Goal: Browse casually: Explore the website without a specific task or goal

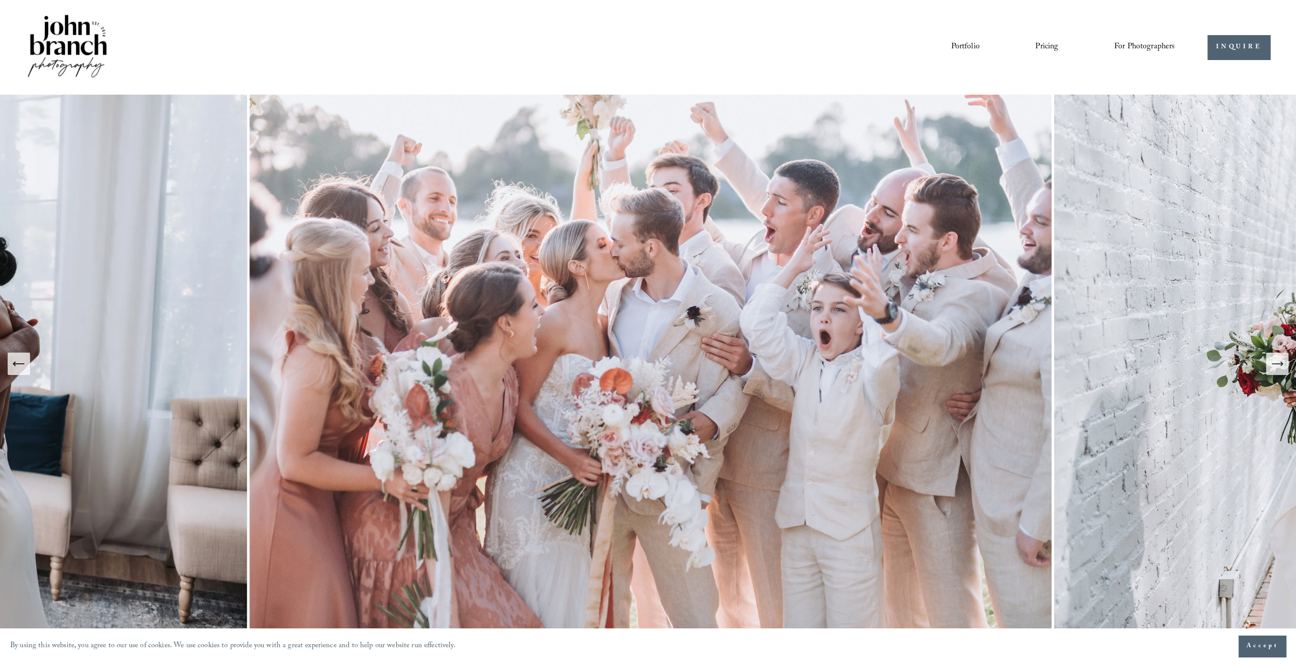
click at [965, 48] on link "Portfolio" at bounding box center [965, 47] width 29 height 17
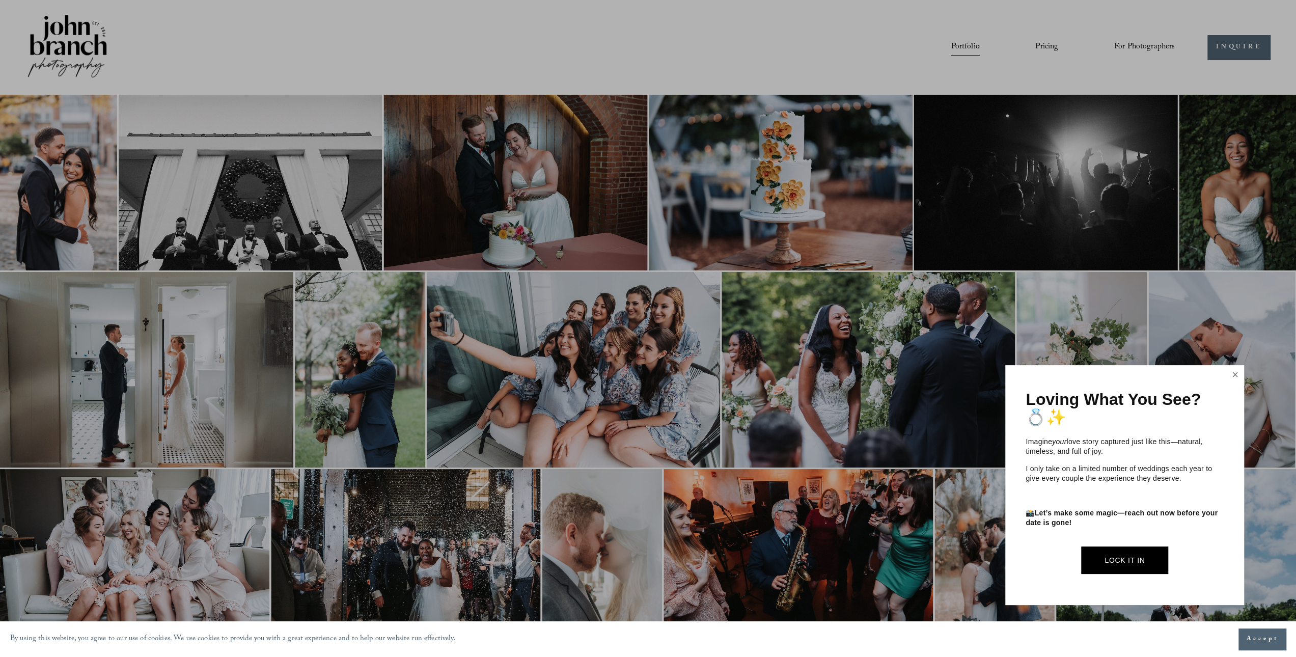
click at [1232, 372] on link "Close" at bounding box center [1235, 375] width 15 height 16
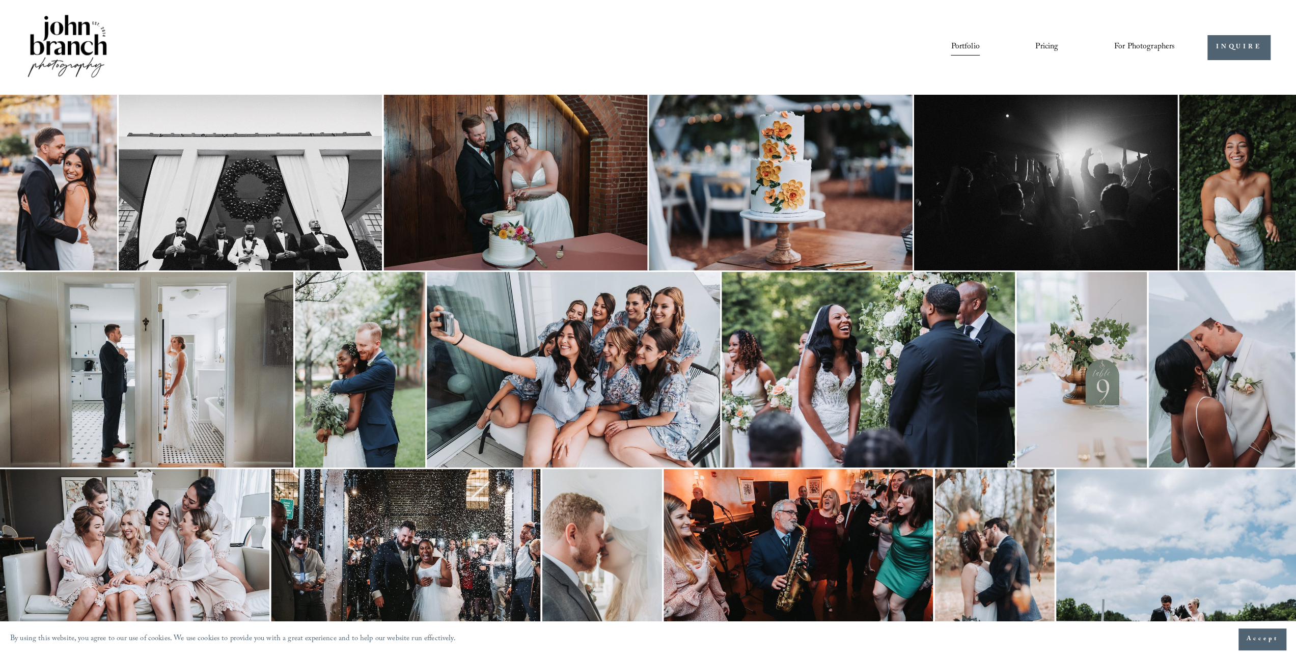
click at [1057, 46] on link "Pricing" at bounding box center [1046, 47] width 23 height 17
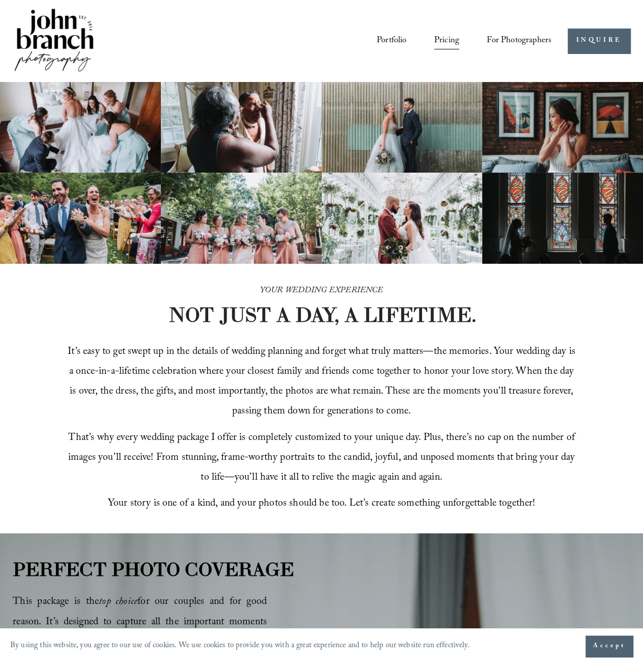
click at [394, 42] on link "Portfolio" at bounding box center [392, 41] width 30 height 18
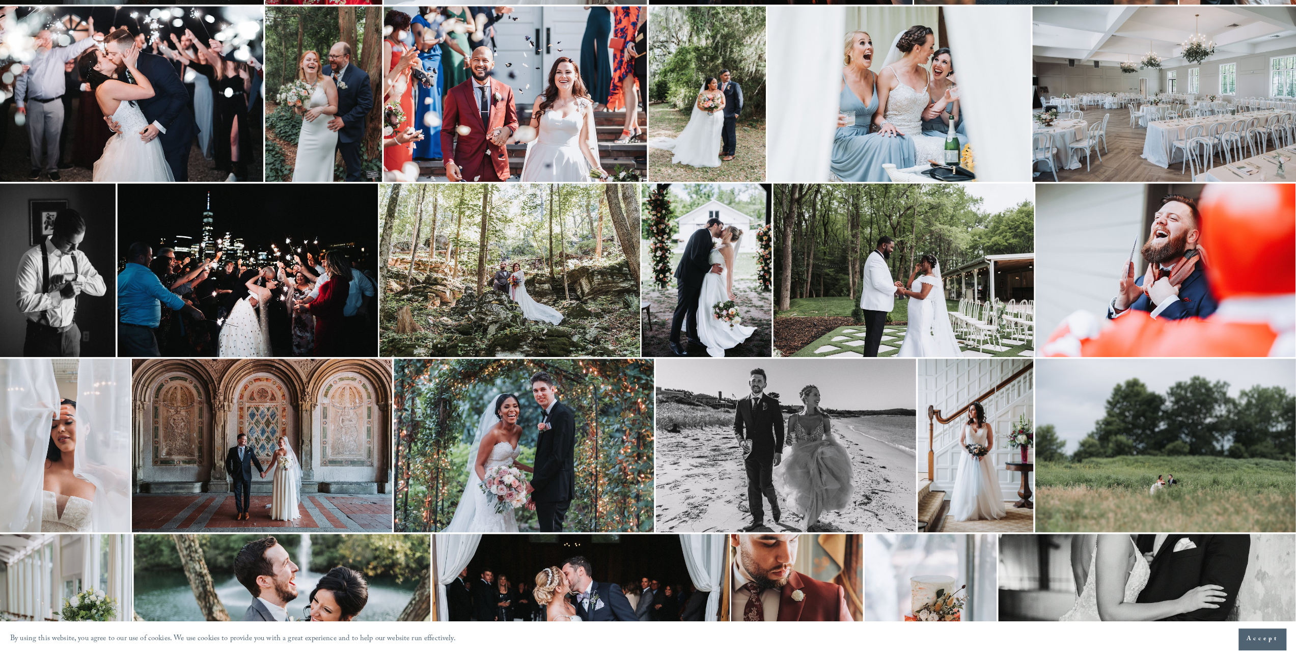
scroll to position [1304, 0]
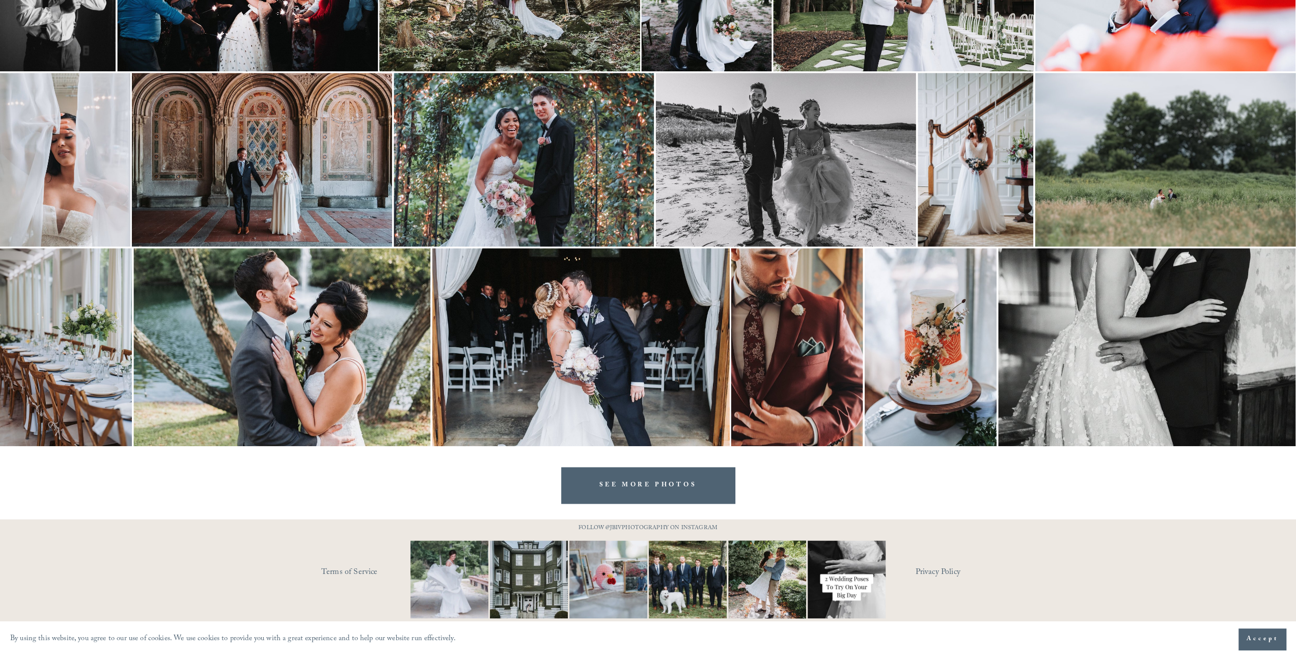
click at [643, 495] on link "SEE MORE PHOTOS" at bounding box center [648, 485] width 174 height 36
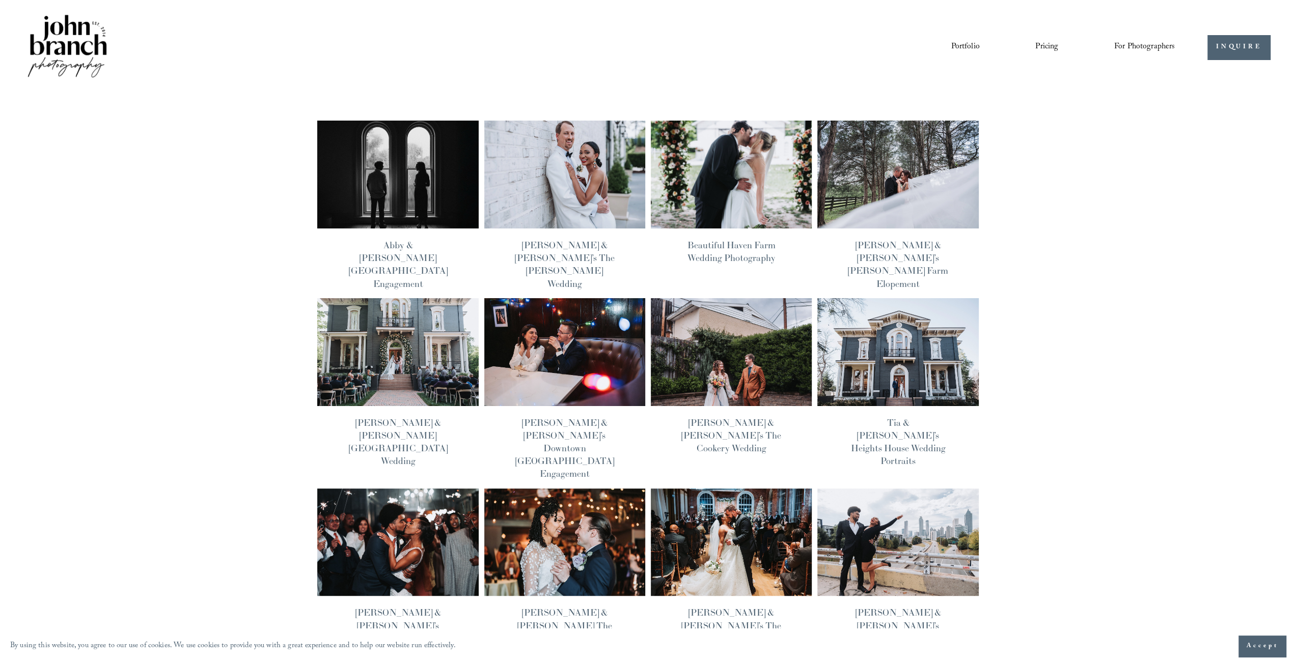
click at [402, 169] on img at bounding box center [398, 174] width 162 height 109
click at [898, 337] on img at bounding box center [898, 352] width 162 height 109
click at [1105, 283] on div "John Branch IV 8/19/25 John Branch IV 8/19/25 Abby & Reed’s Heights House Hotel…" at bounding box center [648, 631] width 1296 height 1072
click at [557, 169] on img at bounding box center [564, 174] width 162 height 109
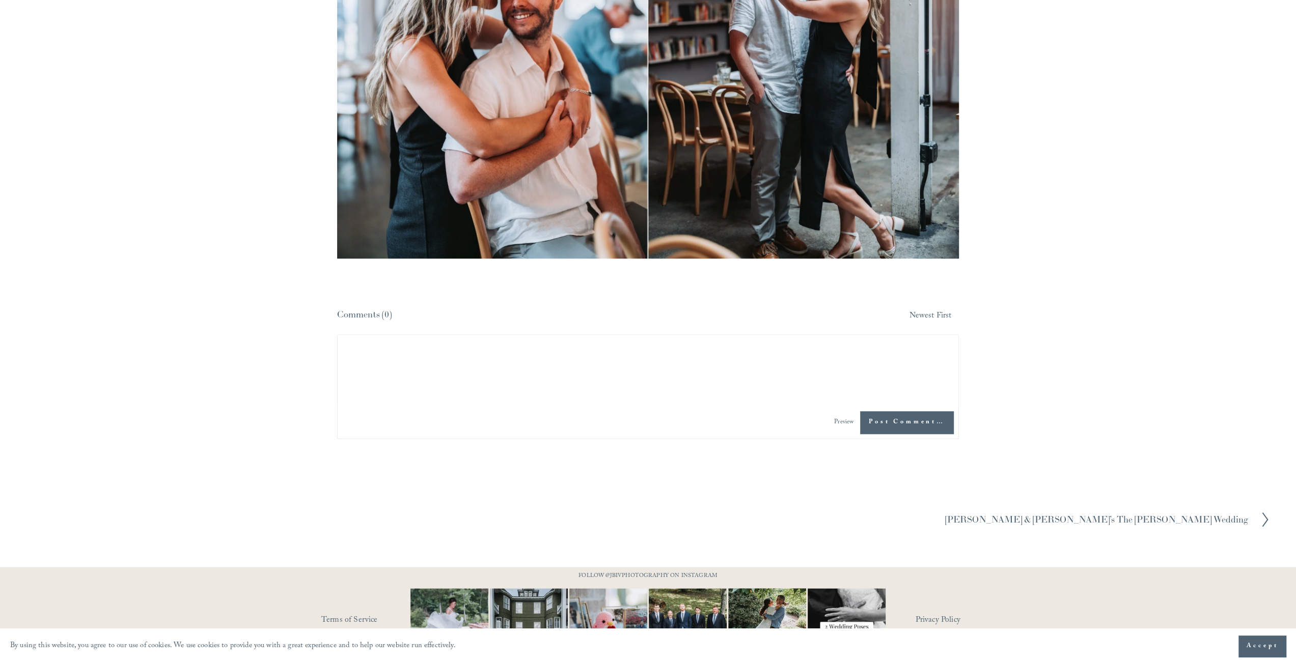
scroll to position [8453, 0]
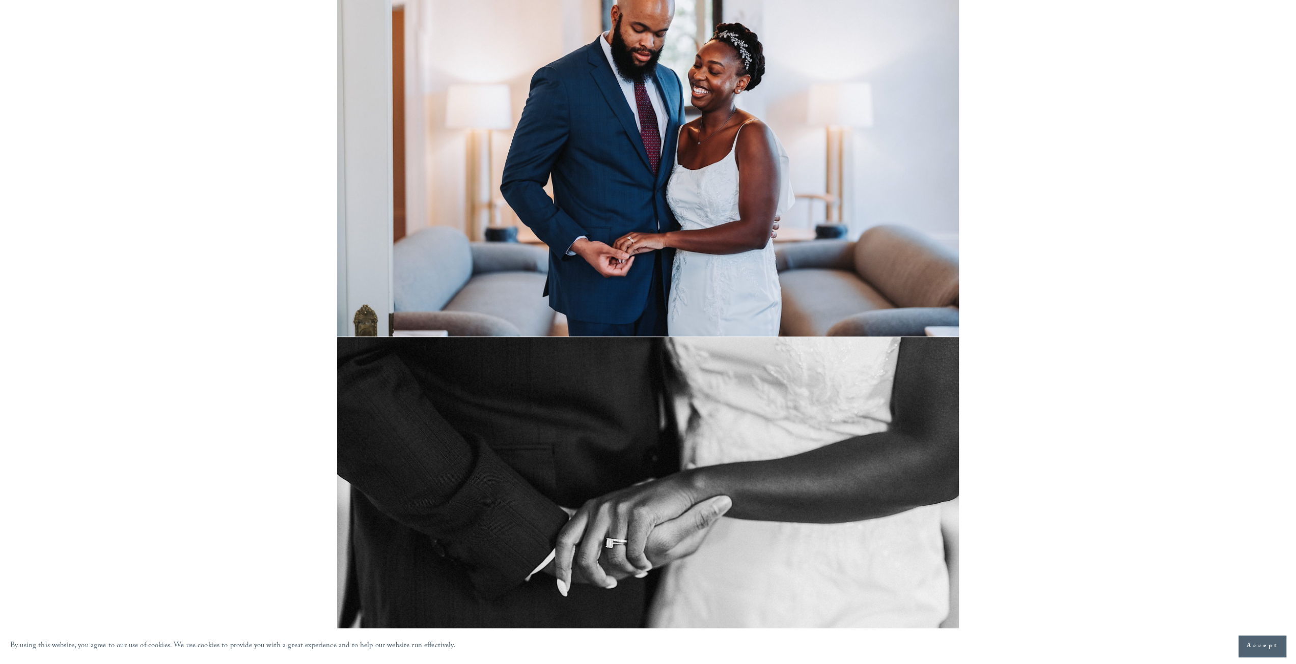
scroll to position [1782, 0]
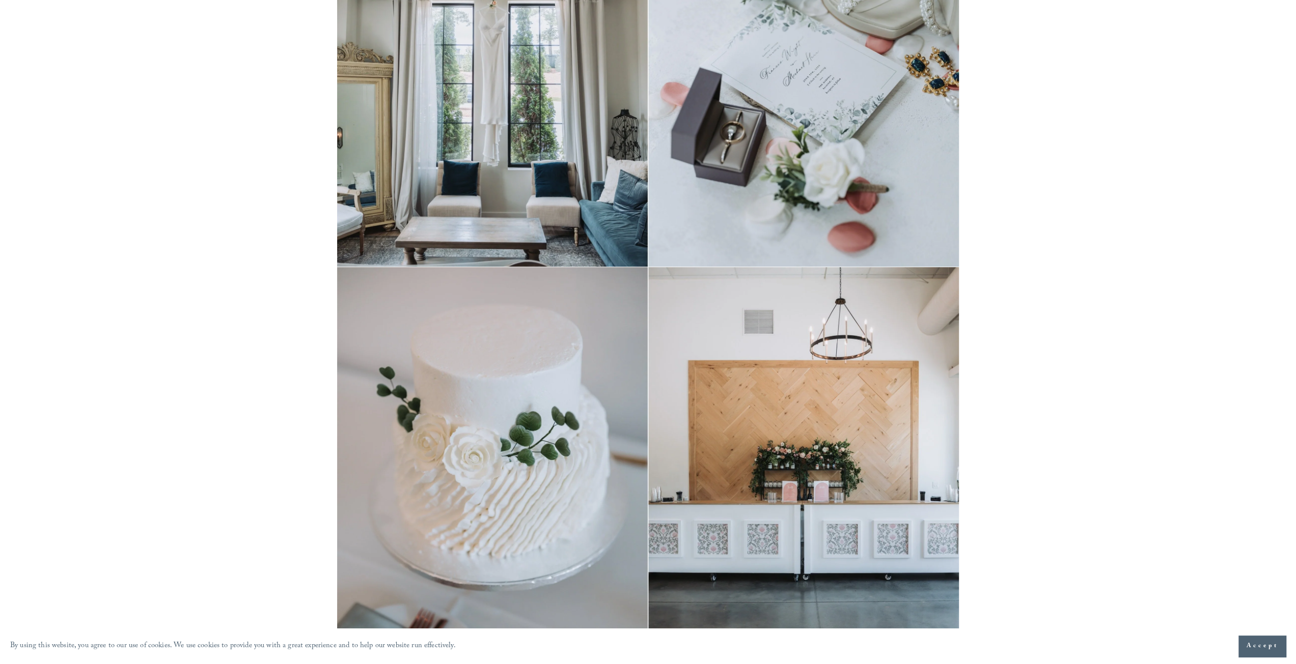
scroll to position [662, 0]
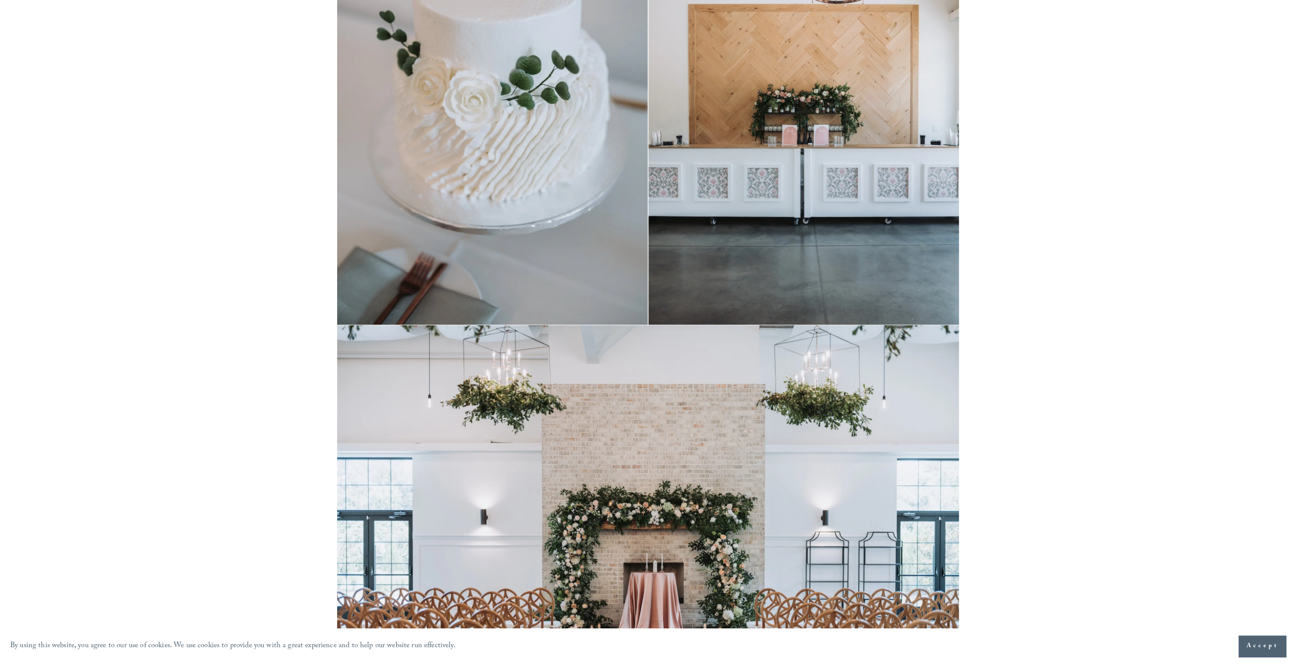
click at [742, 231] on img at bounding box center [648, 118] width 622 height 414
click at [426, 230] on img at bounding box center [648, 118] width 622 height 414
click at [452, 478] on img at bounding box center [648, 558] width 622 height 467
click at [757, 511] on img at bounding box center [648, 558] width 622 height 467
click at [894, 505] on img at bounding box center [648, 558] width 622 height 467
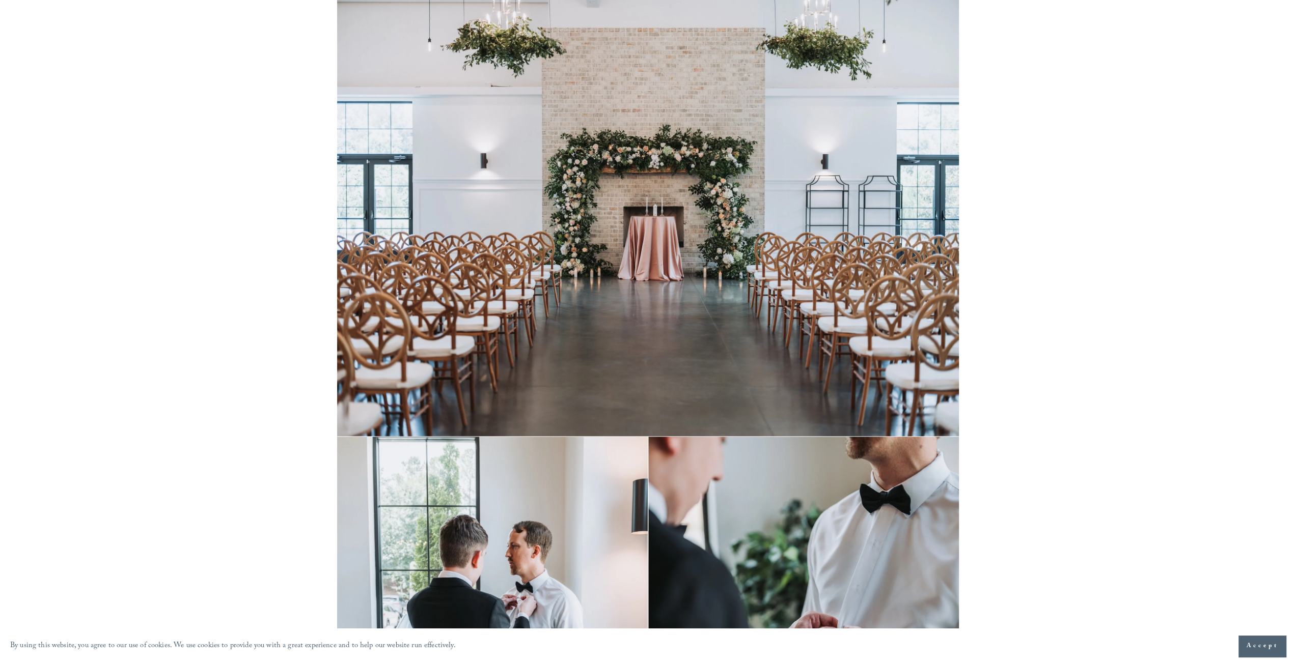
scroll to position [1324, 0]
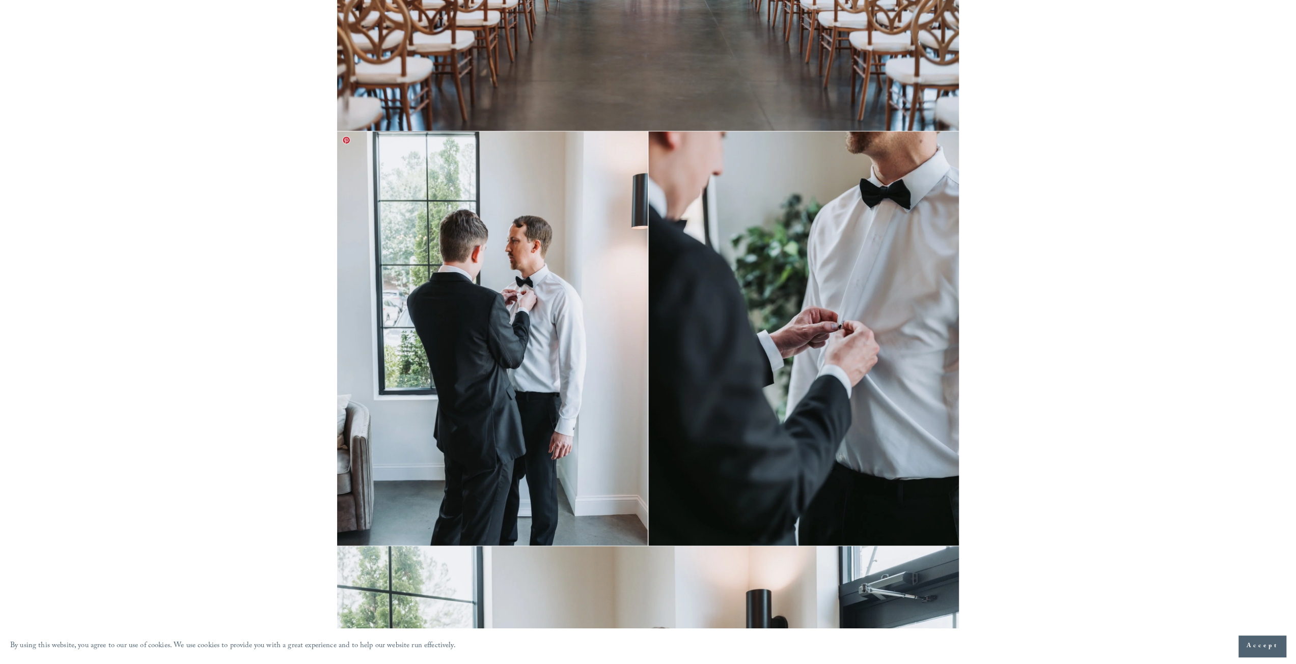
click at [772, 425] on img at bounding box center [648, 338] width 622 height 414
click at [517, 397] on img at bounding box center [648, 338] width 622 height 414
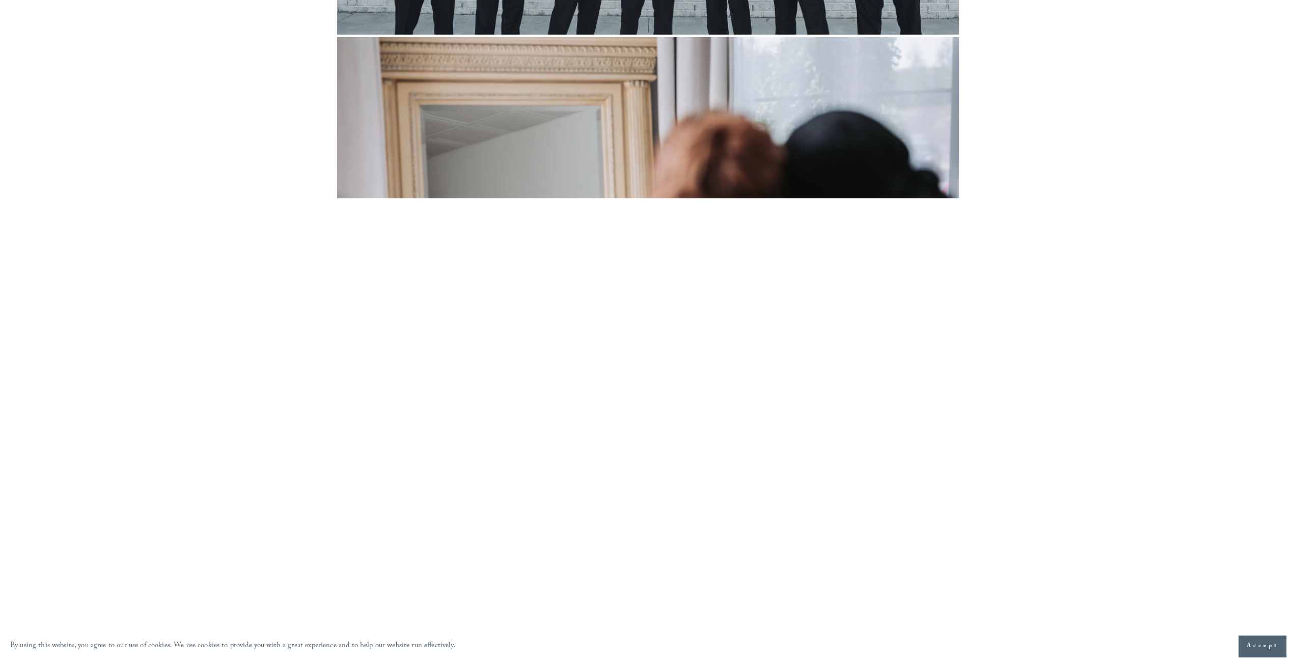
scroll to position [7061, 0]
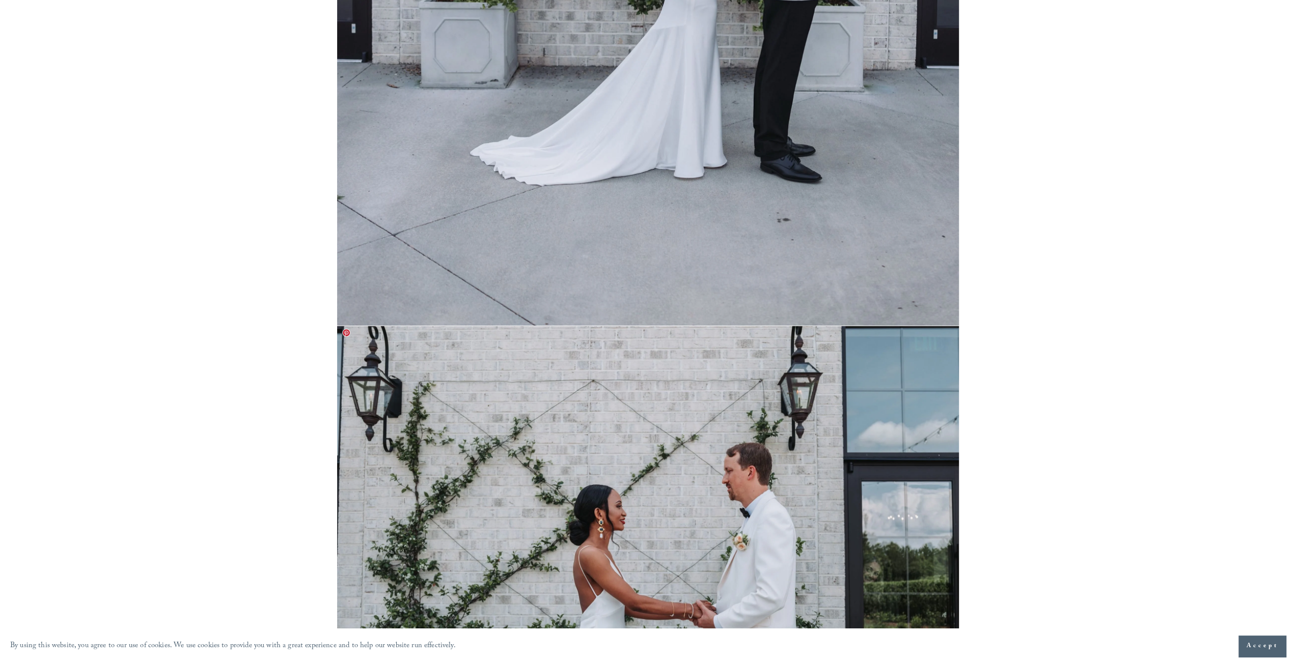
click at [919, 420] on img at bounding box center [648, 559] width 622 height 467
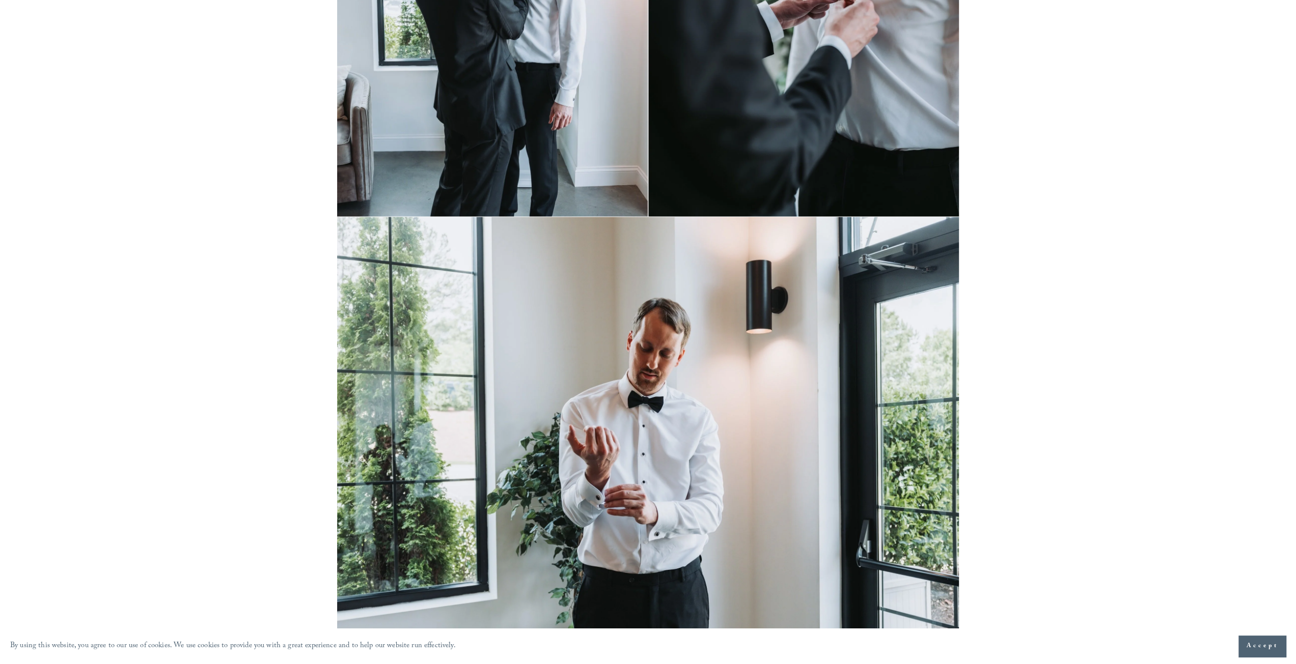
scroll to position [0, 0]
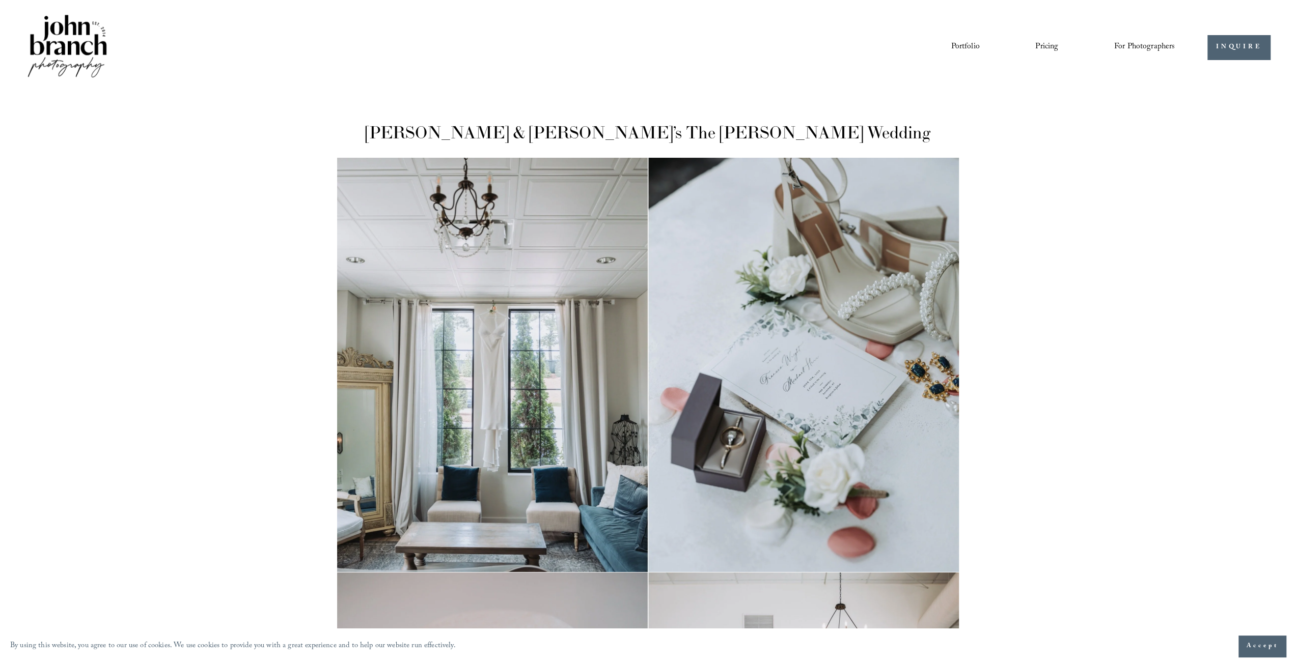
click at [63, 29] on img at bounding box center [67, 47] width 82 height 69
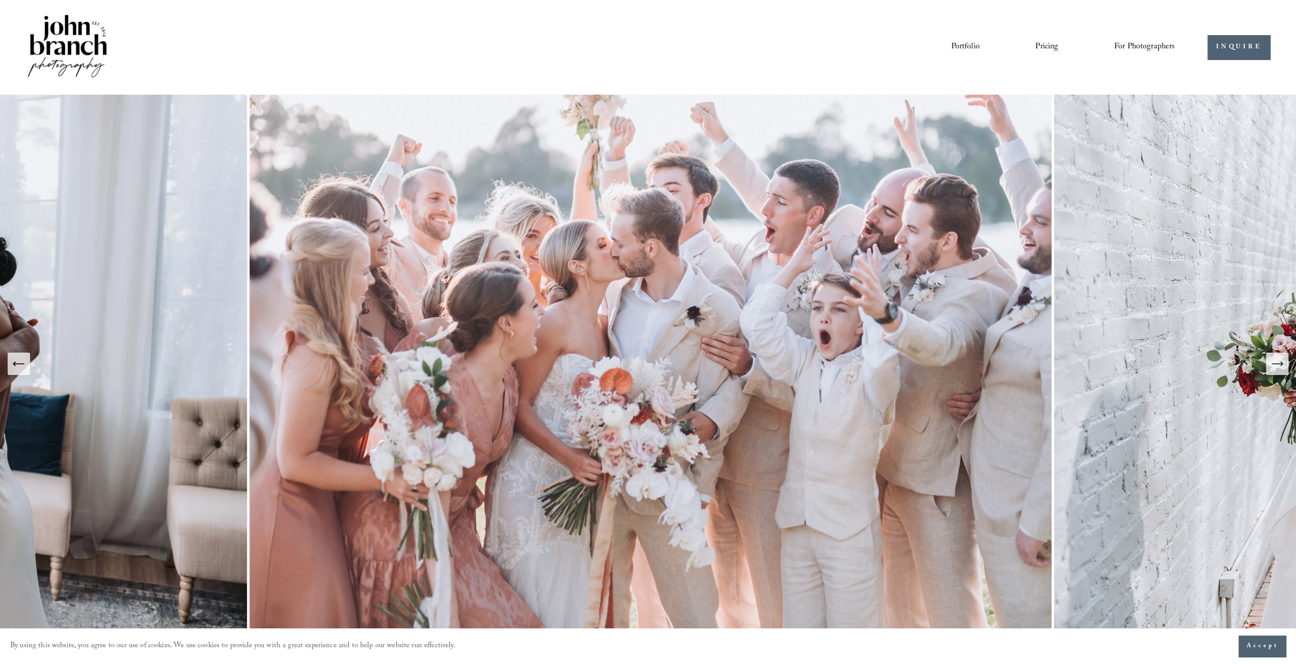
click at [1278, 372] on button "Next Slide" at bounding box center [1277, 364] width 22 height 22
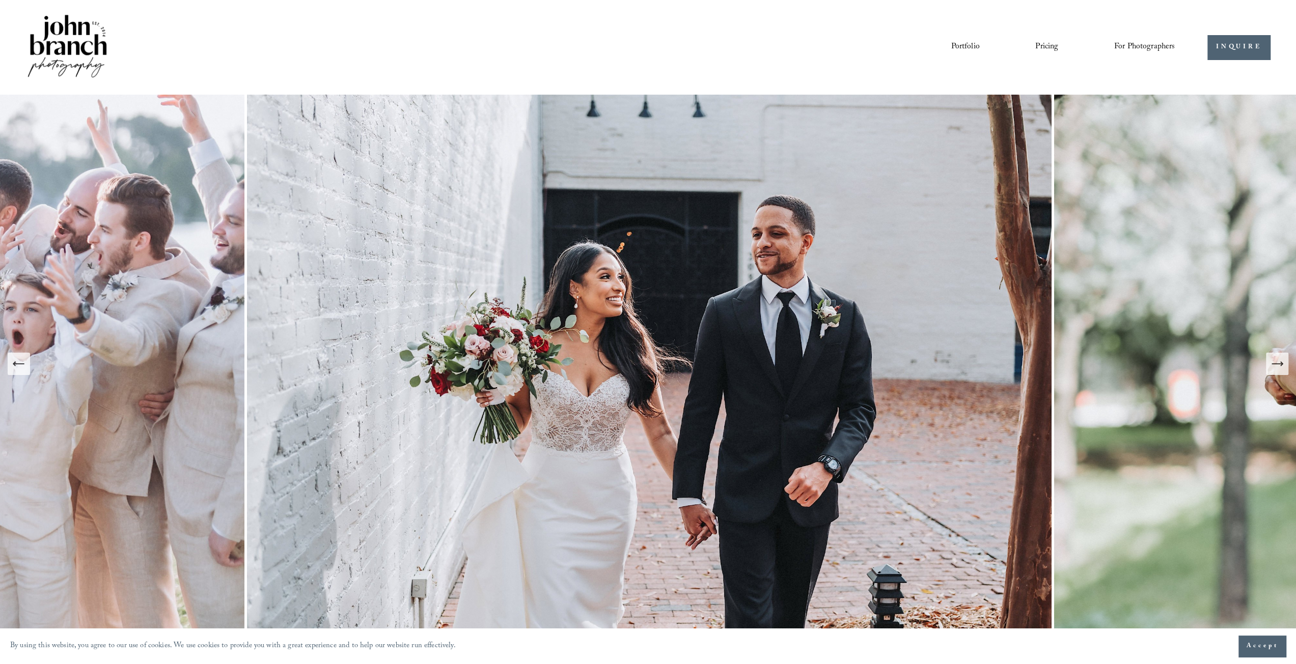
click at [1276, 362] on icon "Next Slide" at bounding box center [1277, 364] width 14 height 14
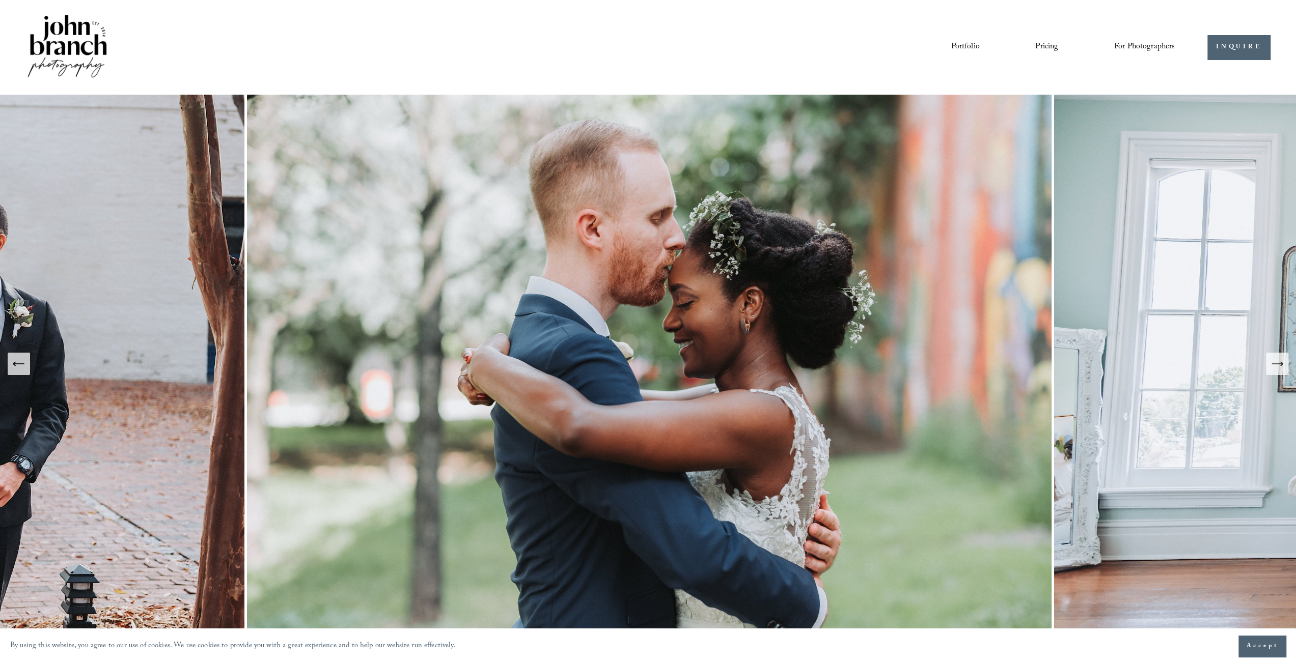
click at [1279, 362] on icon "Next Slide" at bounding box center [1277, 364] width 14 height 14
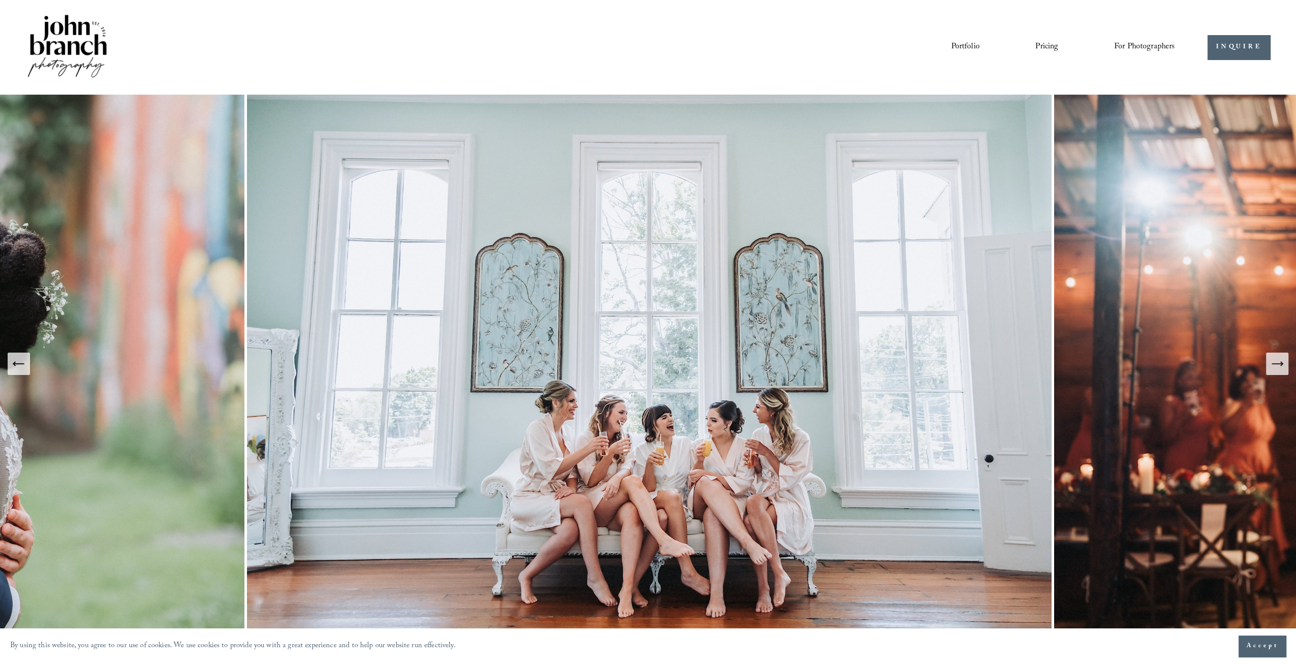
click at [1279, 362] on icon "Next Slide" at bounding box center [1277, 364] width 14 height 14
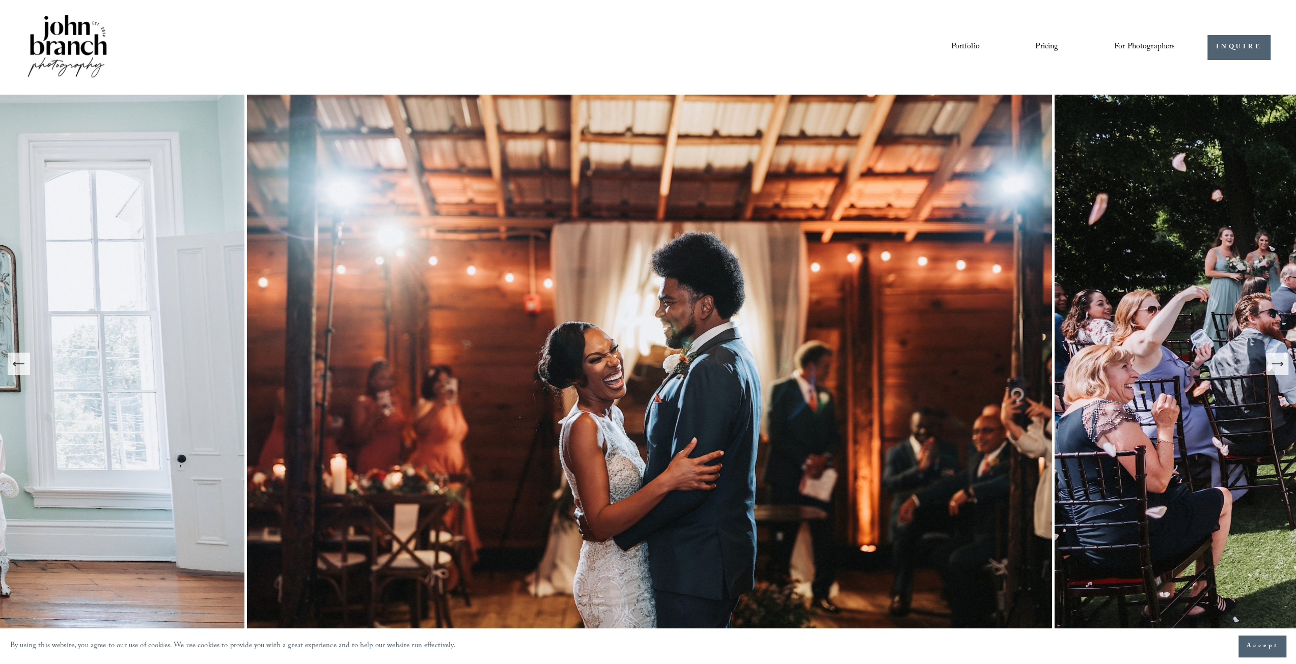
click at [1279, 362] on icon "Next Slide" at bounding box center [1277, 364] width 14 height 14
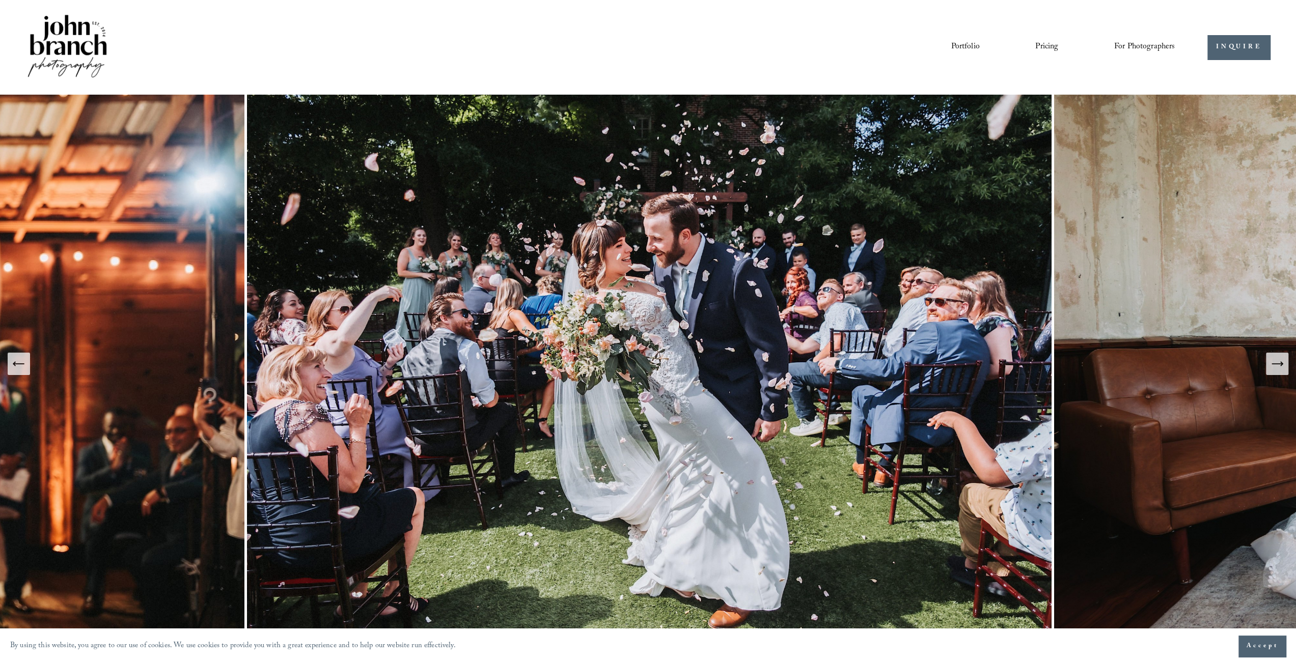
click at [1279, 362] on icon "Next Slide" at bounding box center [1277, 364] width 14 height 14
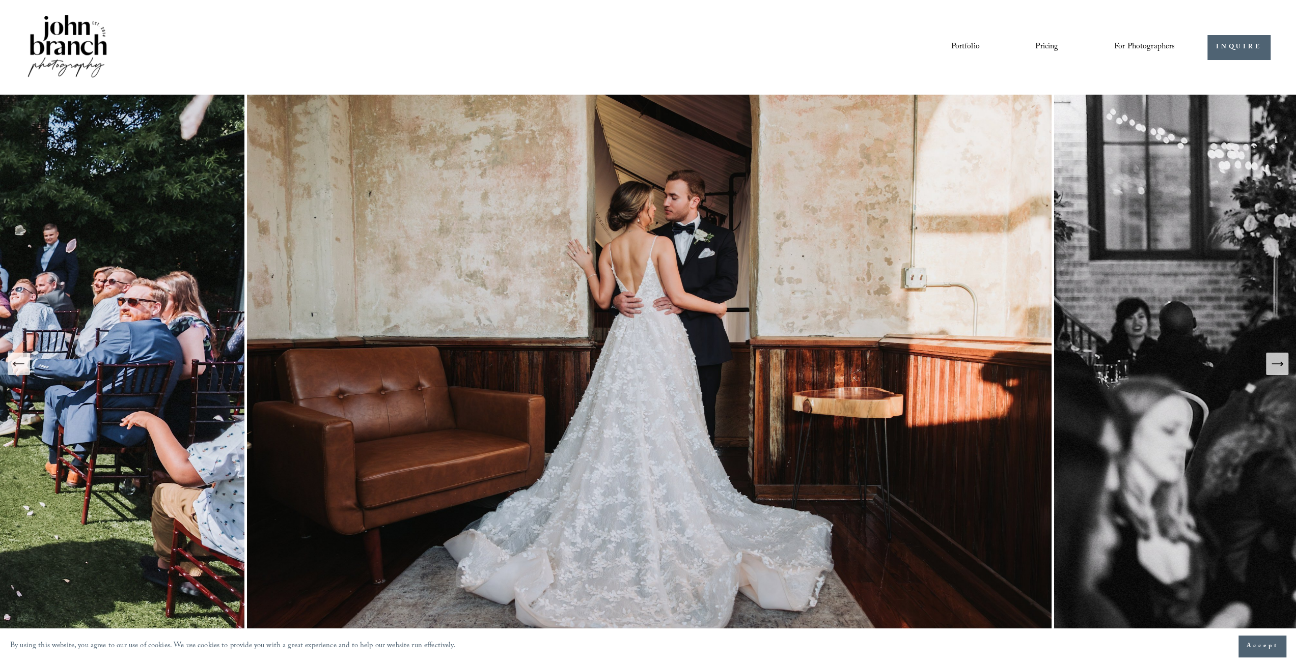
click at [1279, 362] on icon "Next Slide" at bounding box center [1277, 364] width 14 height 14
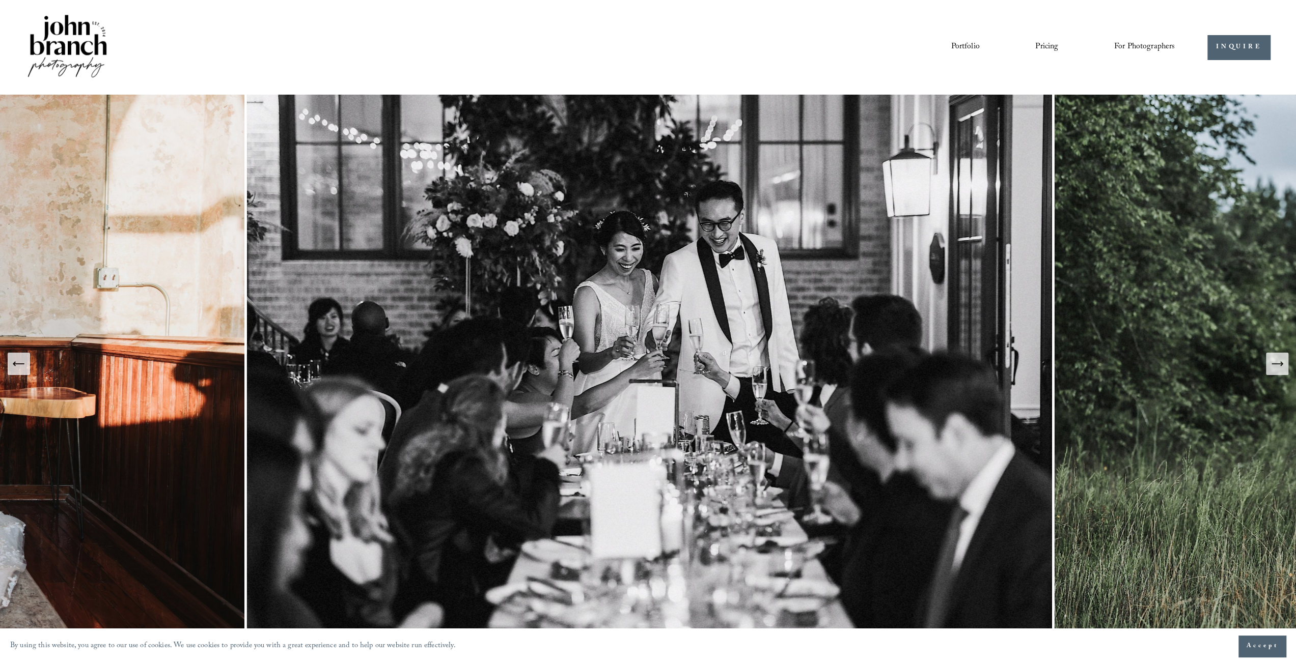
click at [1279, 362] on icon "Next Slide" at bounding box center [1277, 364] width 14 height 14
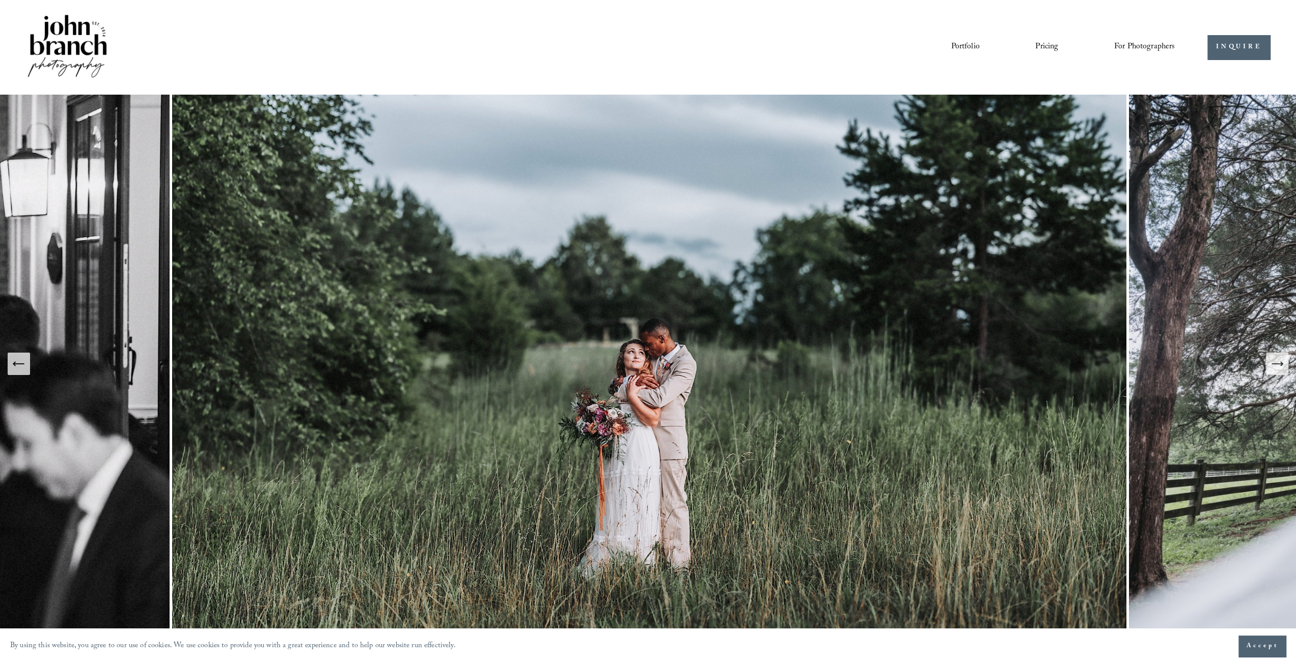
click at [1279, 362] on icon "Next Slide" at bounding box center [1277, 364] width 14 height 14
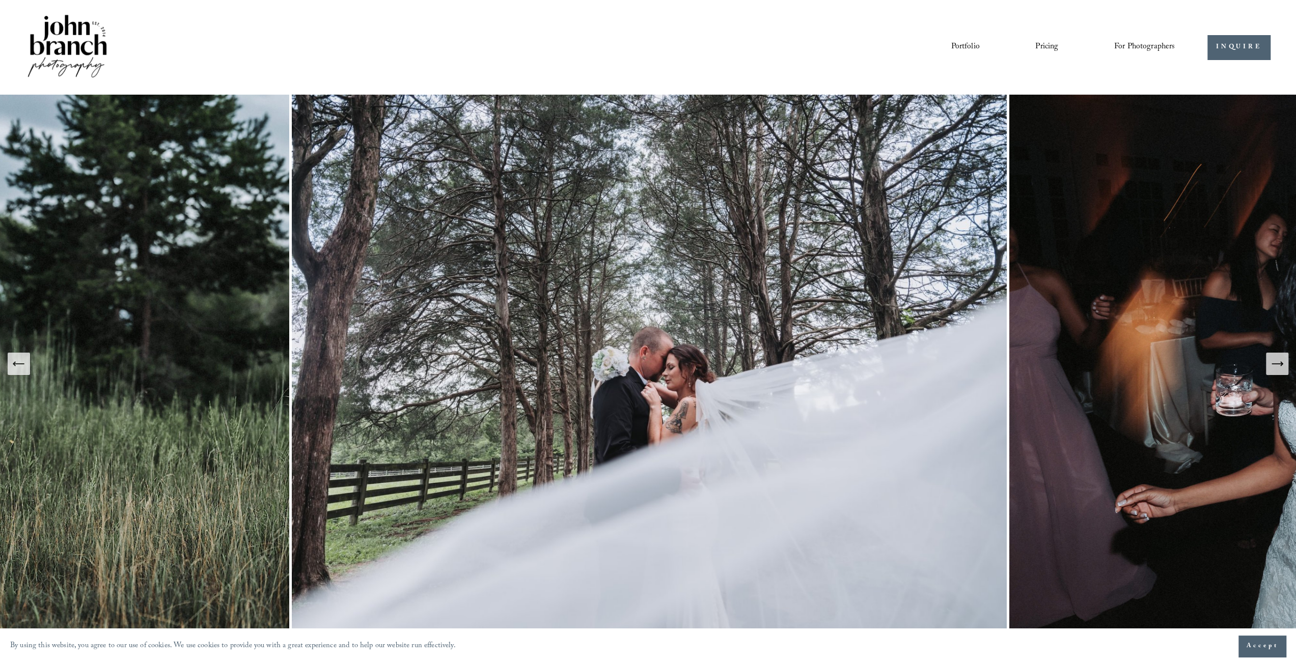
click at [1276, 364] on icon "Next Slide" at bounding box center [1276, 364] width 11 height 0
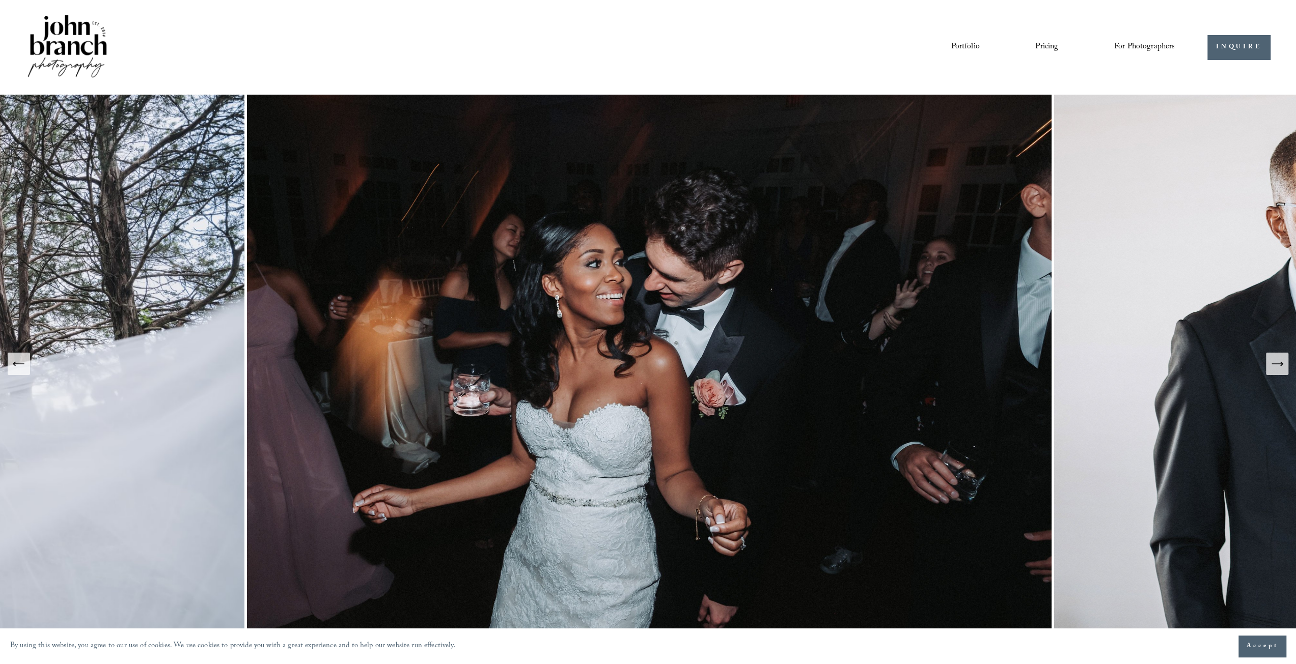
click at [1276, 364] on icon "Next Slide" at bounding box center [1276, 364] width 11 height 0
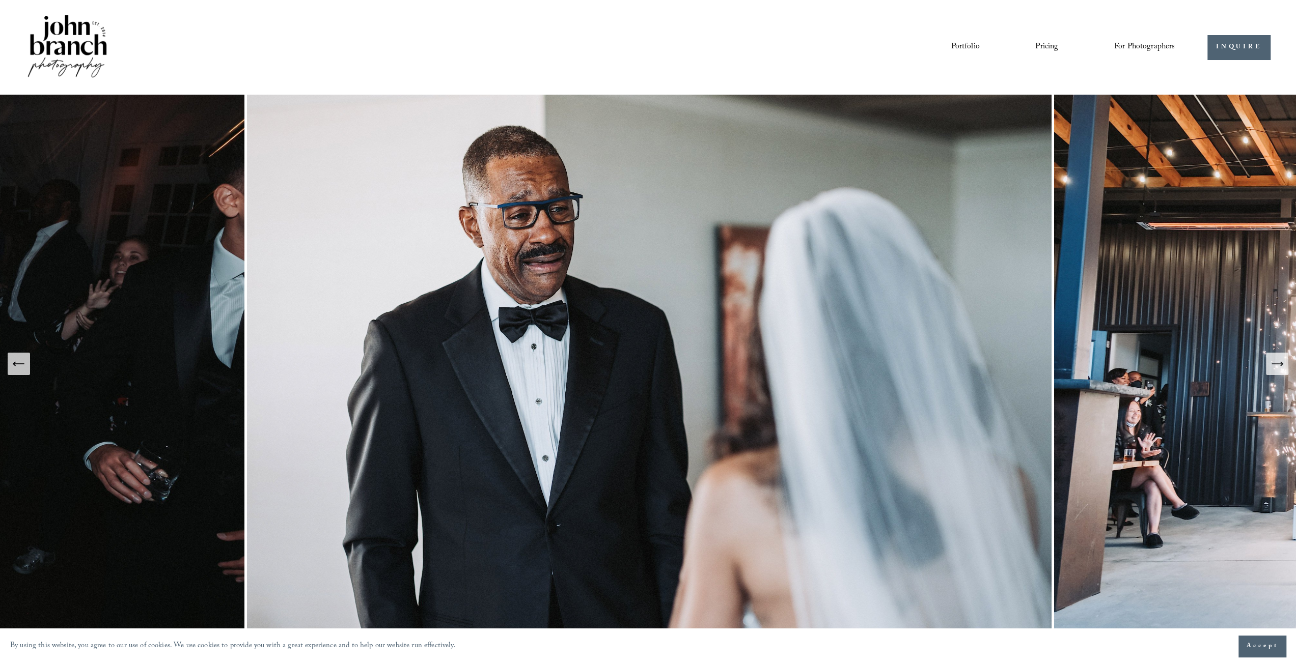
click at [1276, 364] on icon "Next Slide" at bounding box center [1276, 364] width 11 height 0
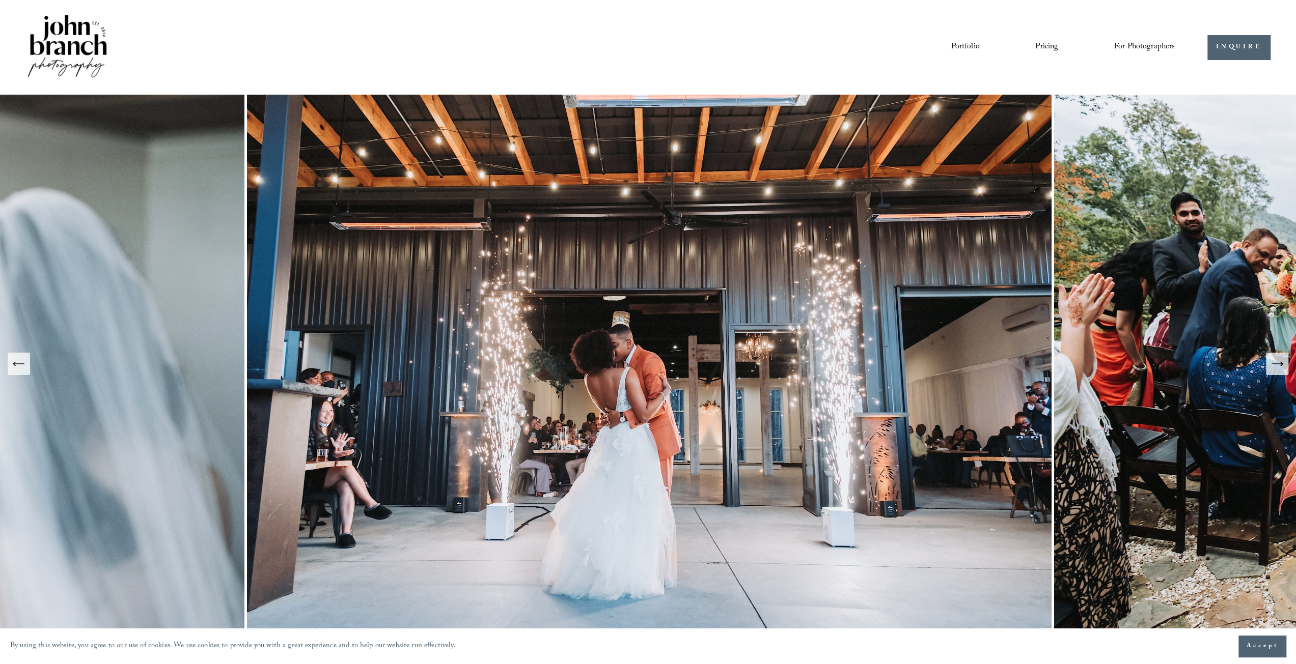
click at [1276, 364] on icon "Next Slide" at bounding box center [1276, 364] width 11 height 0
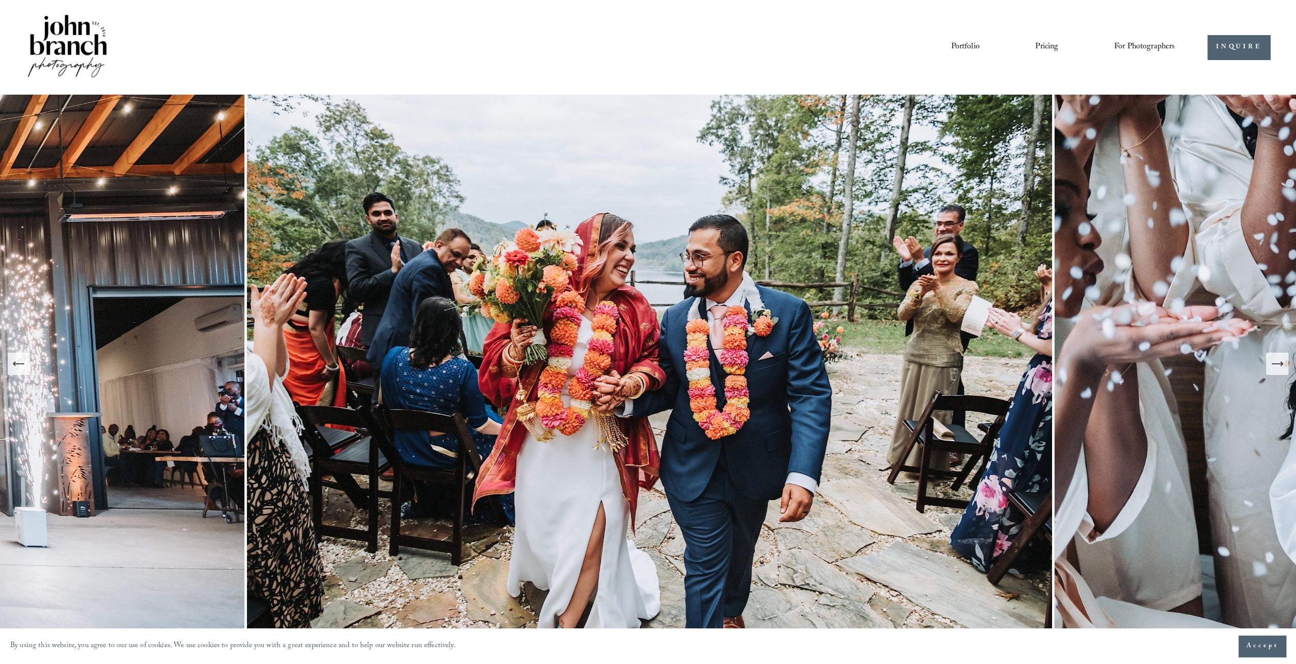
click at [1276, 364] on icon "Next Slide" at bounding box center [1276, 364] width 11 height 0
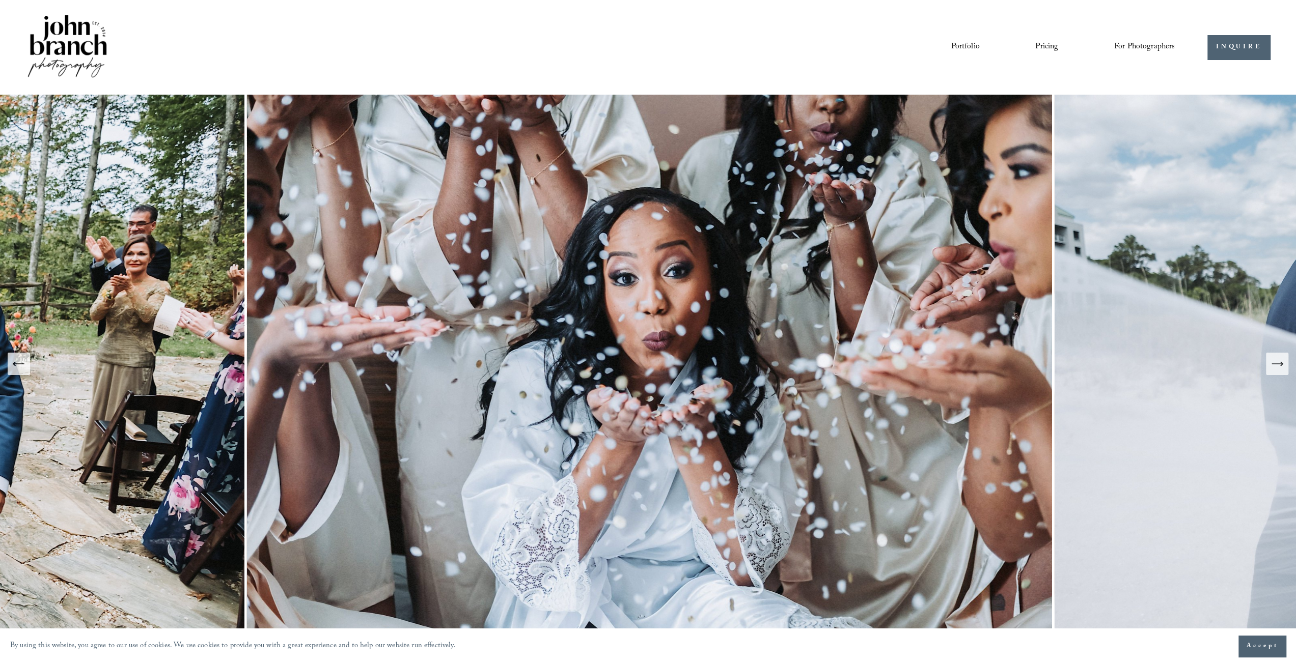
click at [1275, 365] on icon "Next Slide" at bounding box center [1277, 364] width 14 height 14
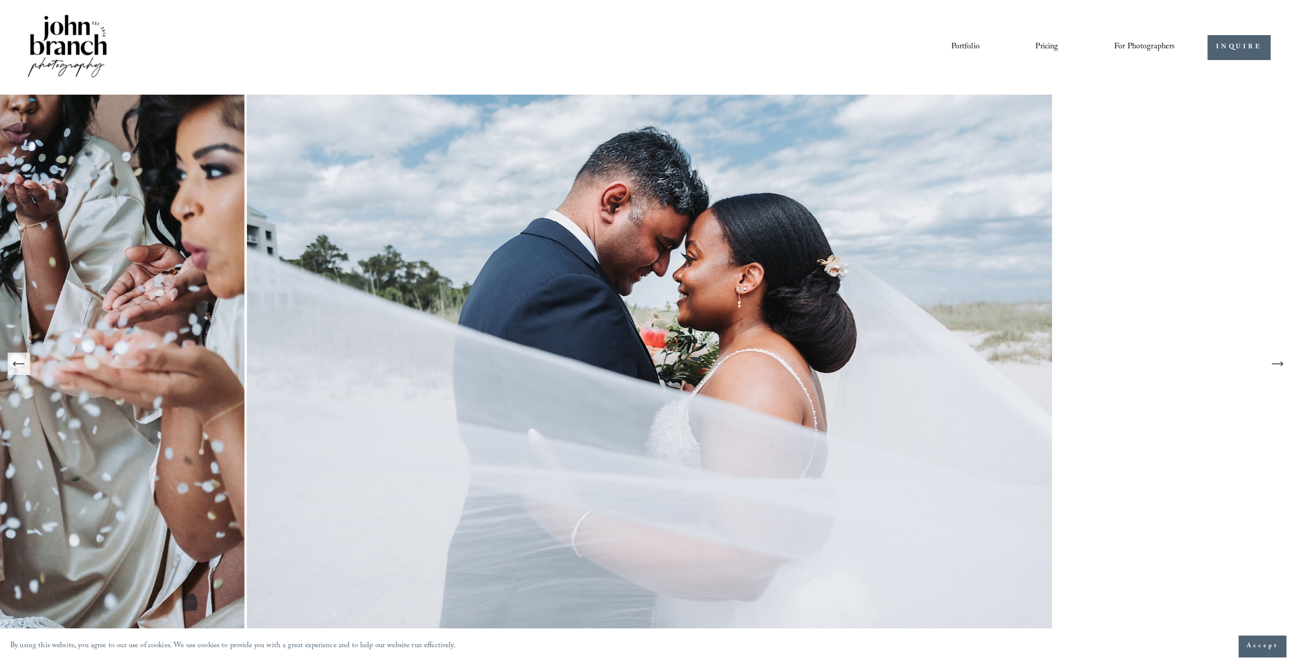
click at [1275, 365] on icon "Next Slide" at bounding box center [1277, 364] width 14 height 14
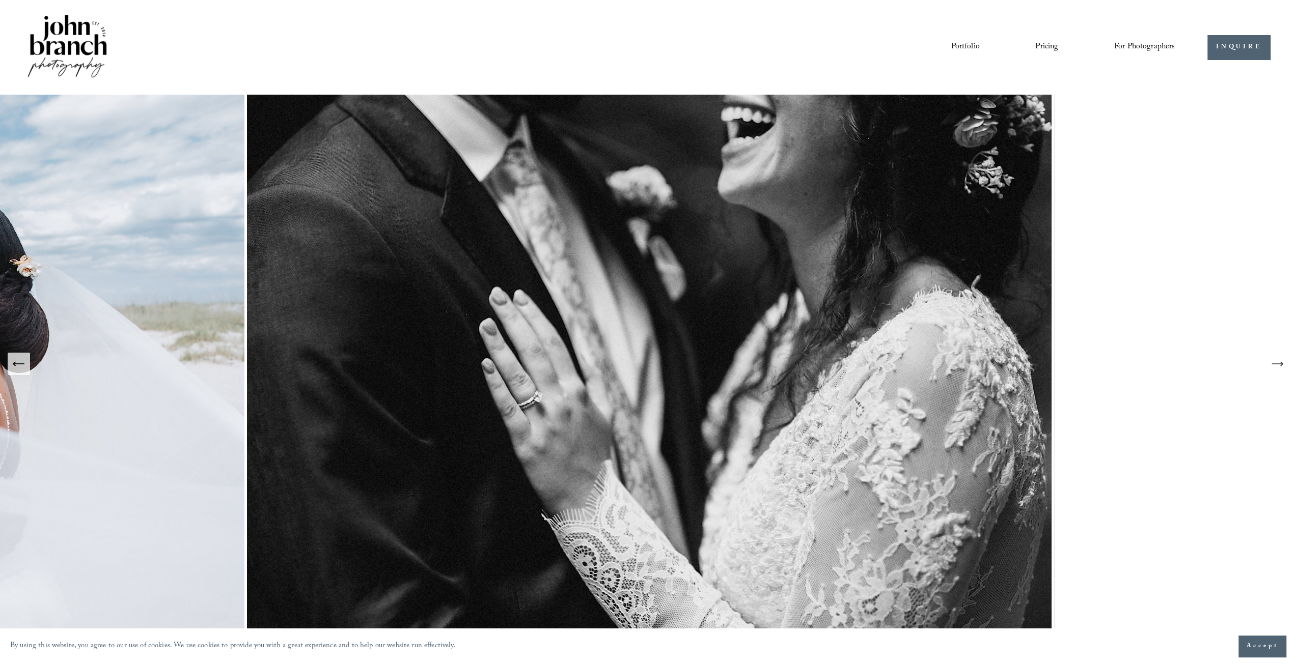
click at [1275, 365] on icon "Next Slide" at bounding box center [1277, 364] width 14 height 14
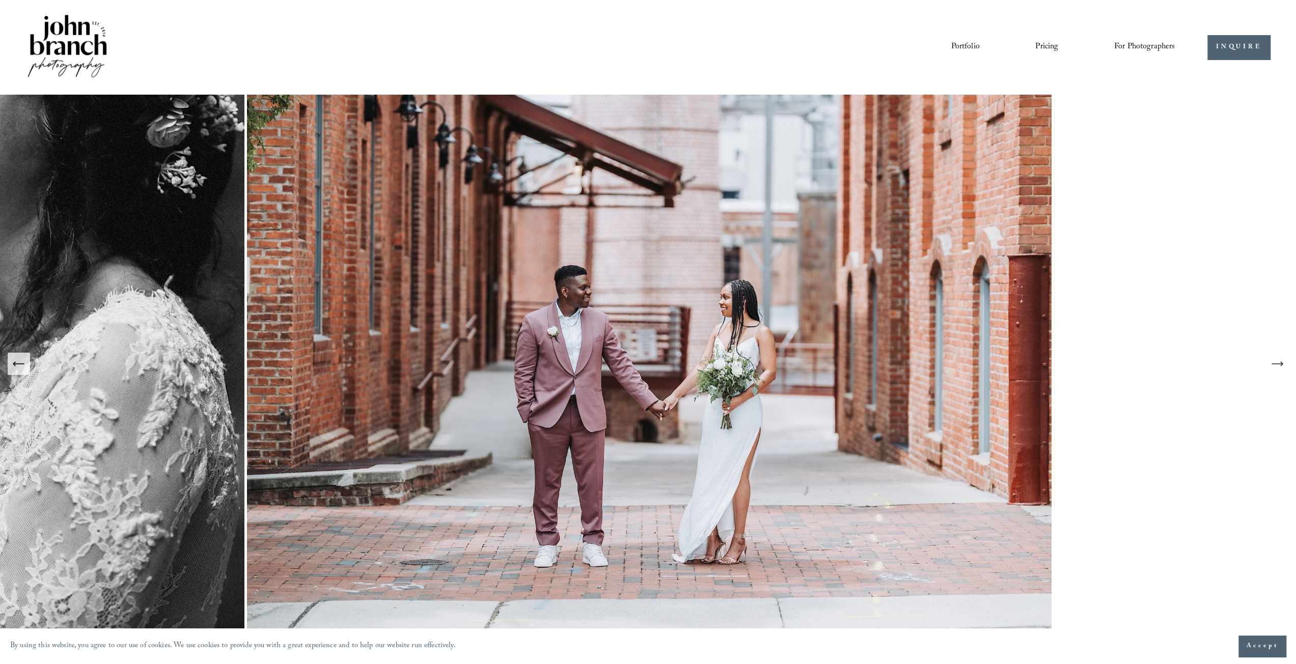
click at [1275, 365] on icon "Next Slide" at bounding box center [1277, 364] width 14 height 14
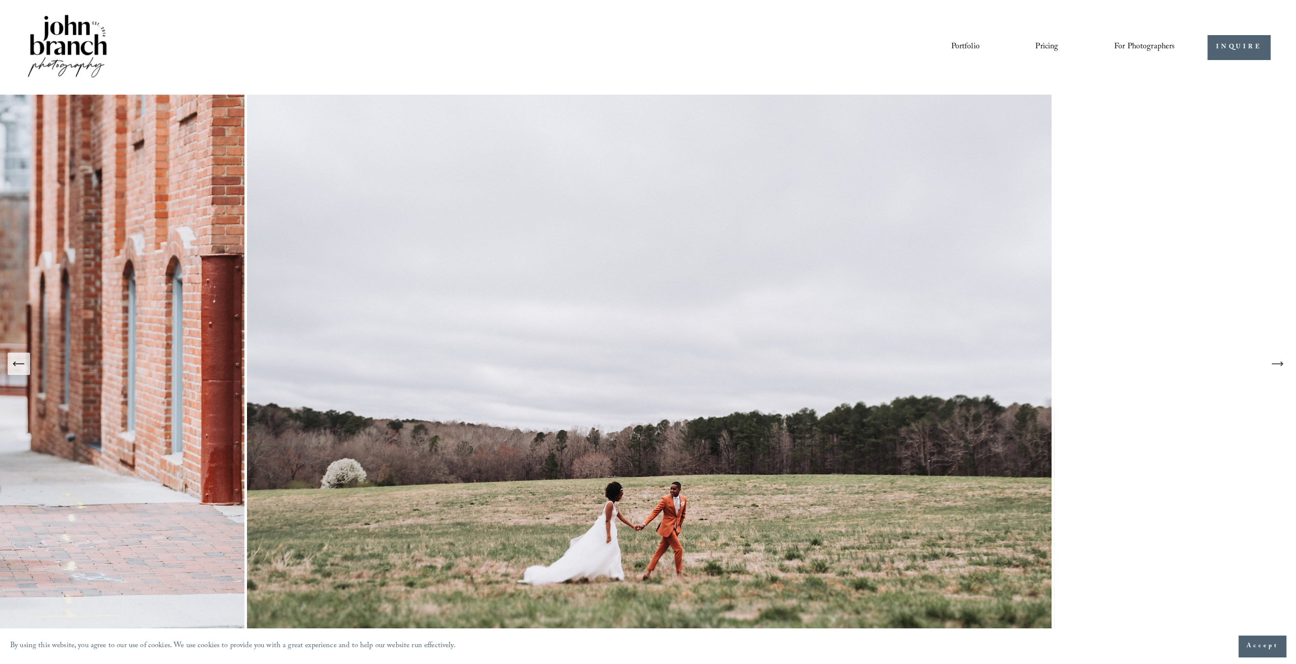
click at [1275, 365] on icon "Next Slide" at bounding box center [1277, 364] width 14 height 14
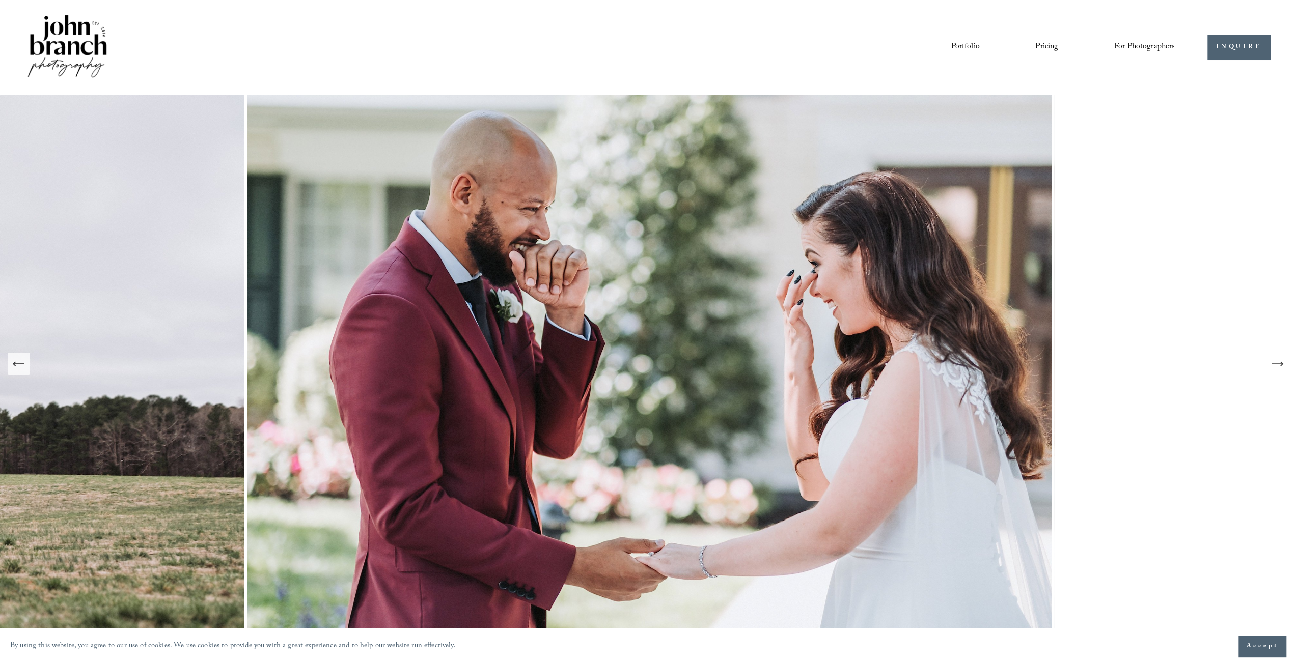
click at [1275, 365] on icon "Next Slide" at bounding box center [1277, 364] width 14 height 14
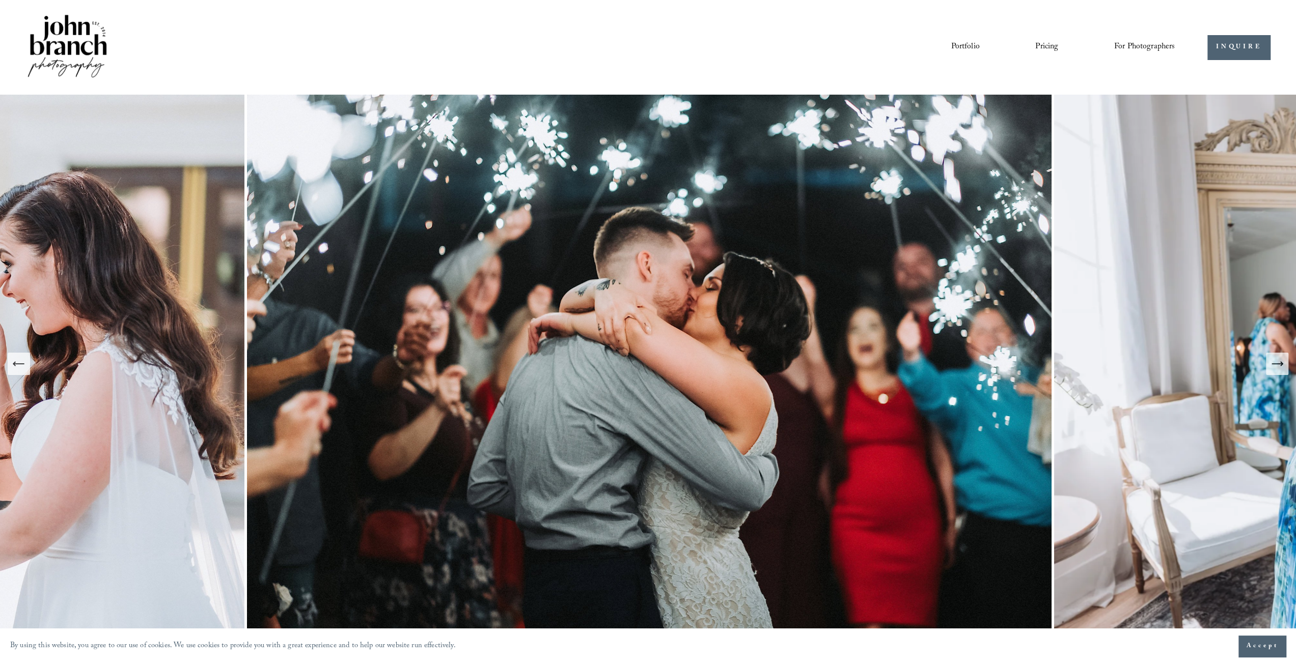
click at [1275, 365] on icon "Next Slide" at bounding box center [1277, 364] width 14 height 14
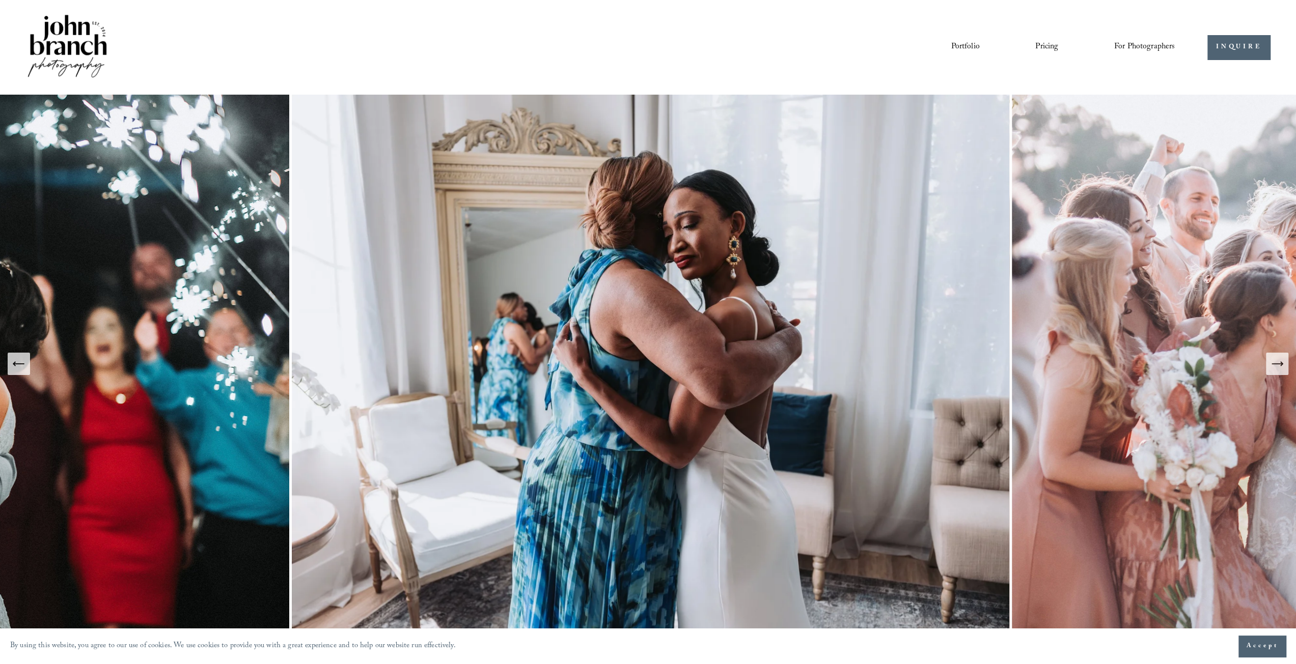
click at [1275, 365] on icon "Next Slide" at bounding box center [1277, 364] width 14 height 14
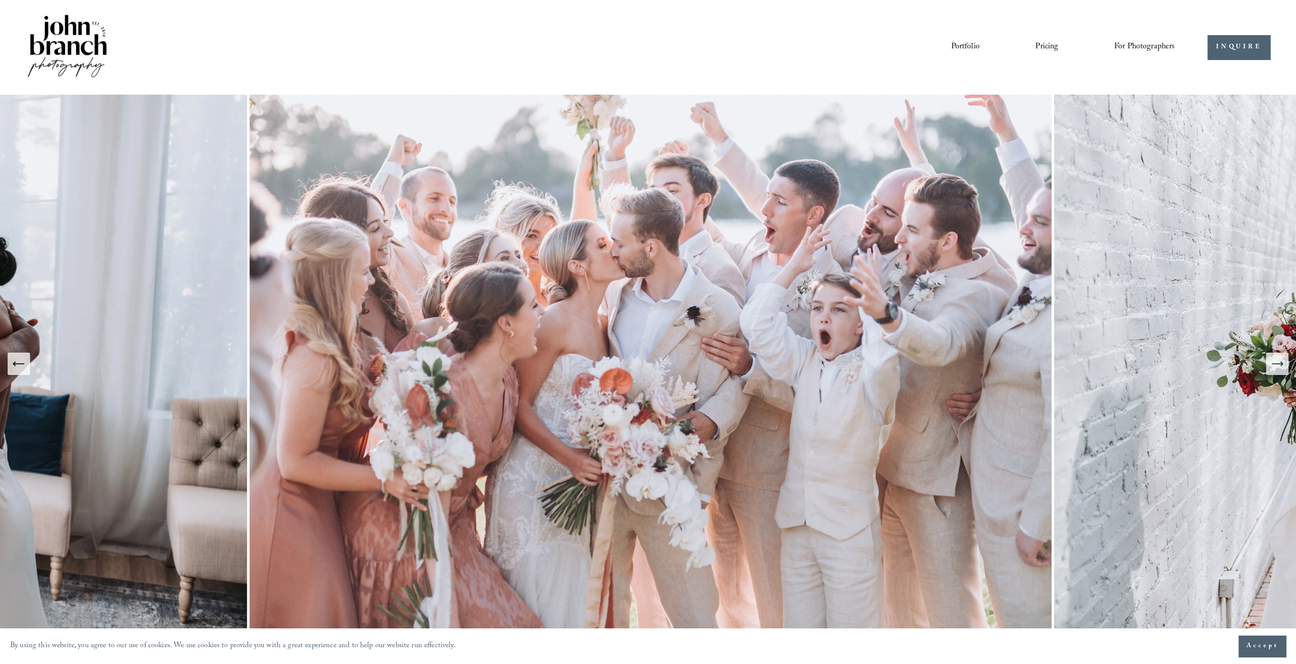
click at [1275, 365] on icon "Next Slide" at bounding box center [1277, 364] width 14 height 14
